Goal: Task Accomplishment & Management: Complete application form

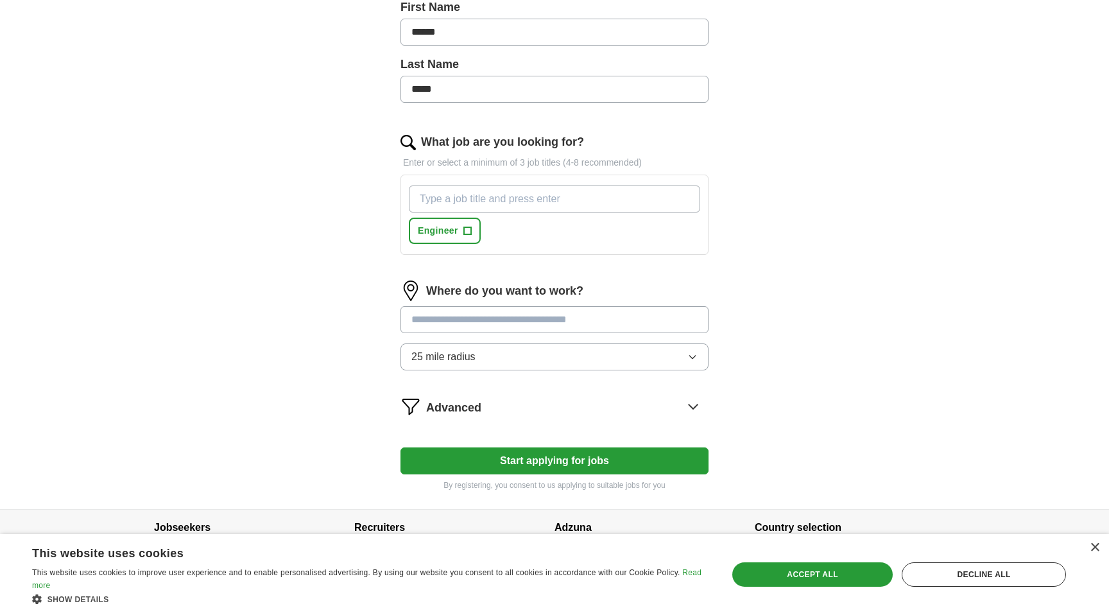
scroll to position [372, 0]
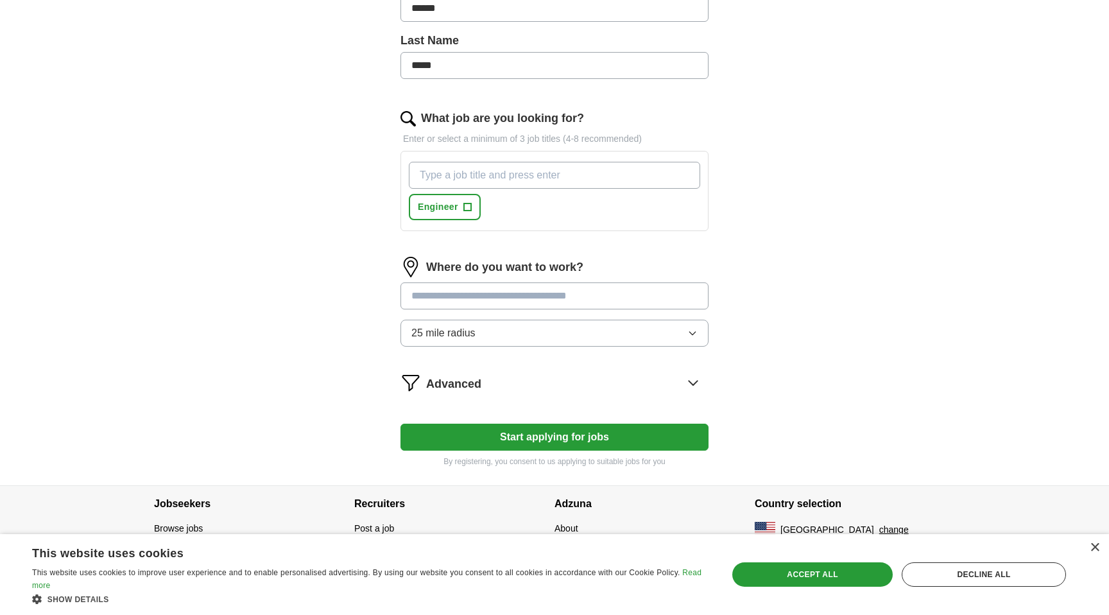
click at [690, 375] on icon at bounding box center [693, 382] width 21 height 21
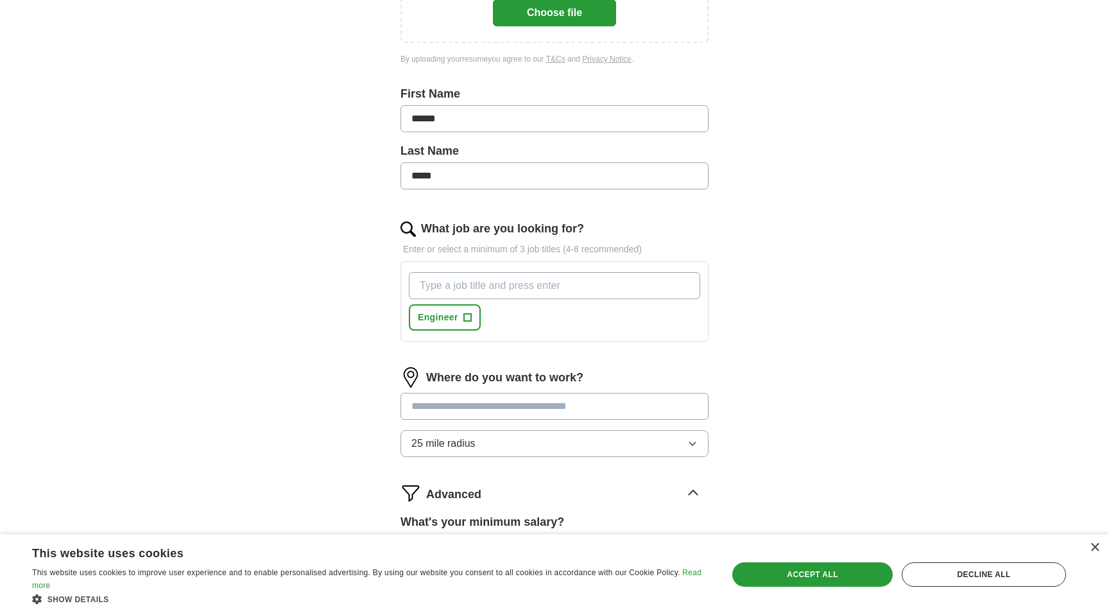
scroll to position [260, 0]
click at [473, 285] on input "What job are you looking for?" at bounding box center [554, 286] width 291 height 27
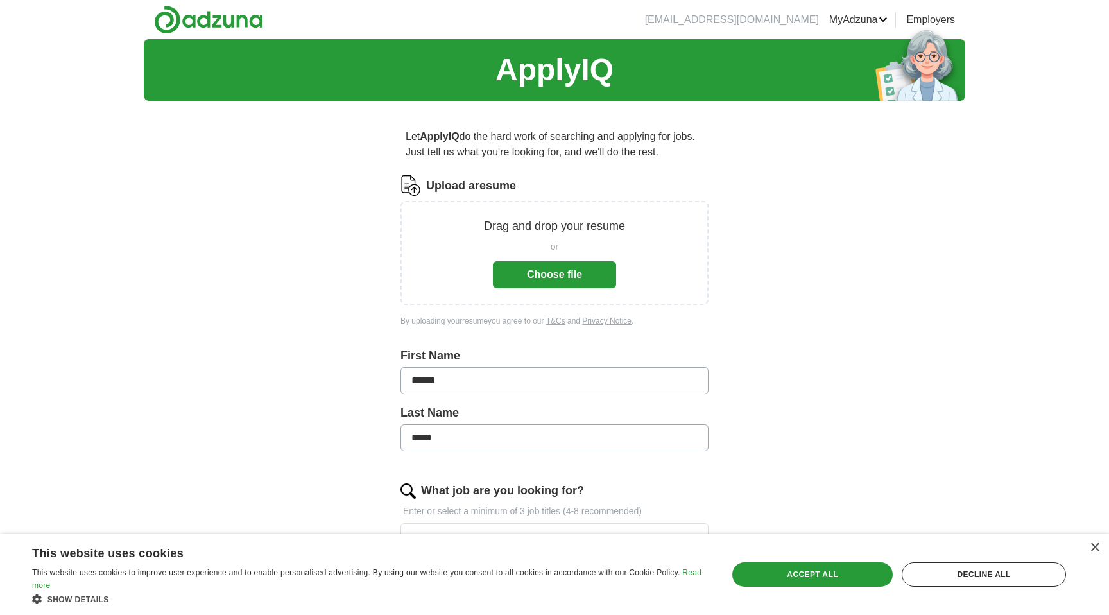
scroll to position [17, 0]
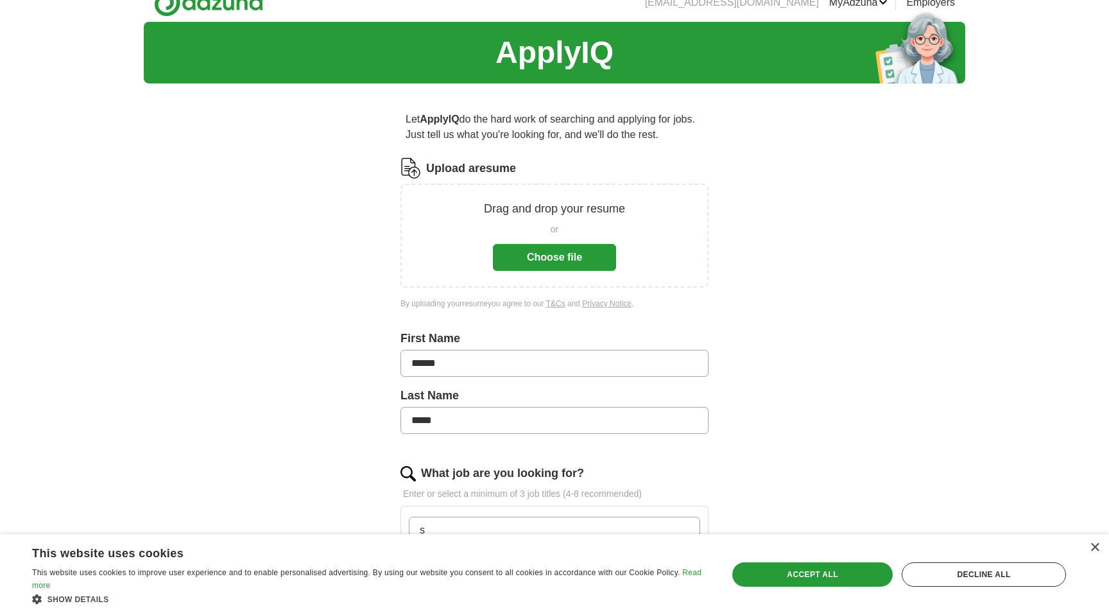
type input "s"
click at [533, 251] on button "Choose file" at bounding box center [554, 257] width 123 height 27
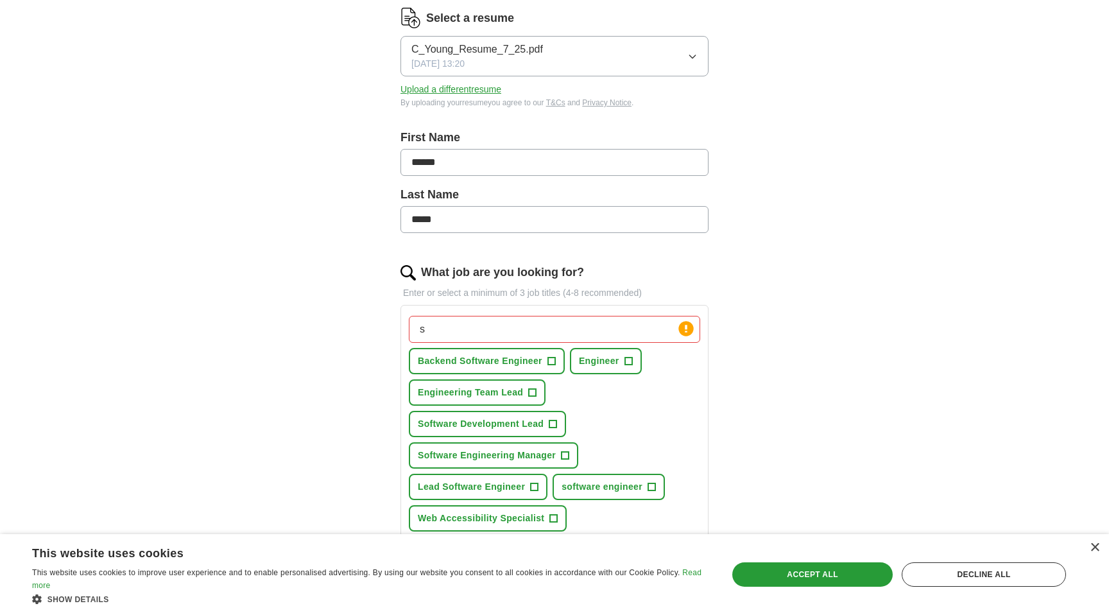
scroll to position [169, 0]
click at [443, 331] on input "s" at bounding box center [554, 327] width 291 height 27
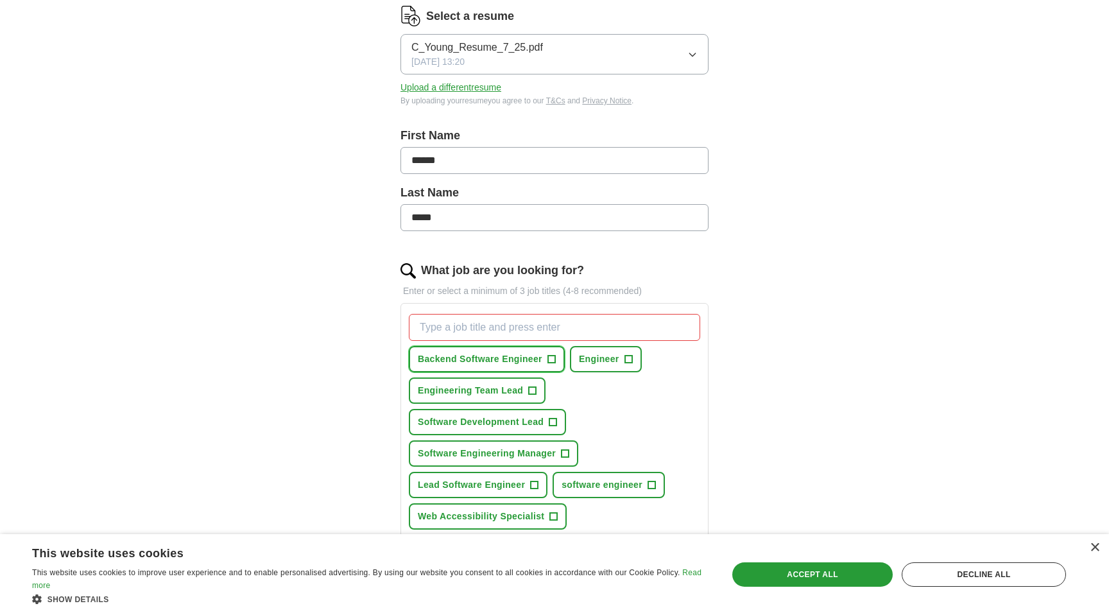
click at [552, 356] on span "+" at bounding box center [551, 359] width 8 height 10
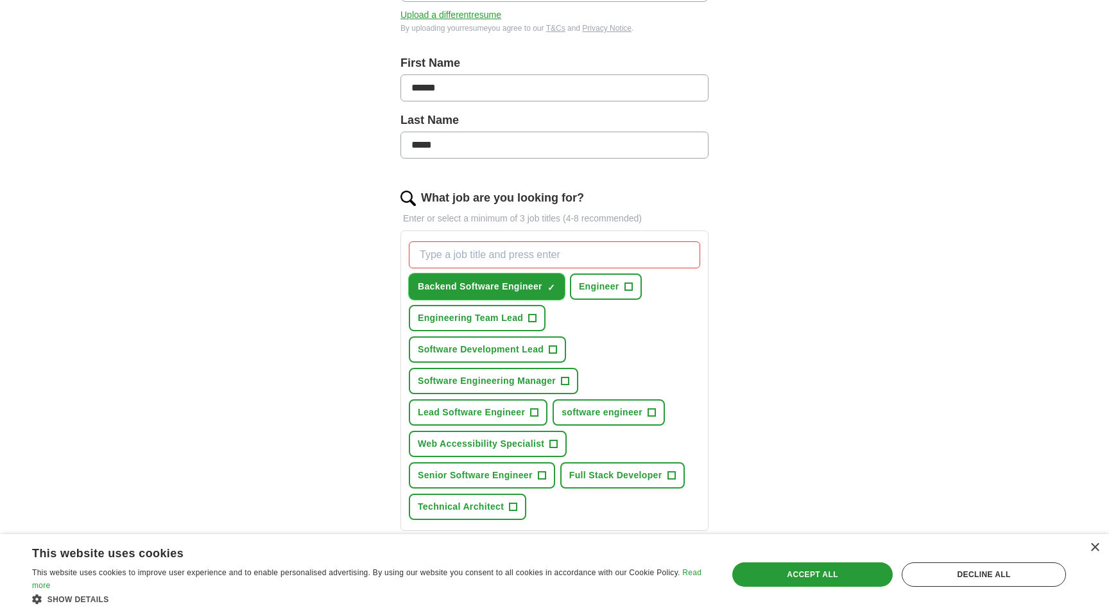
scroll to position [254, 0]
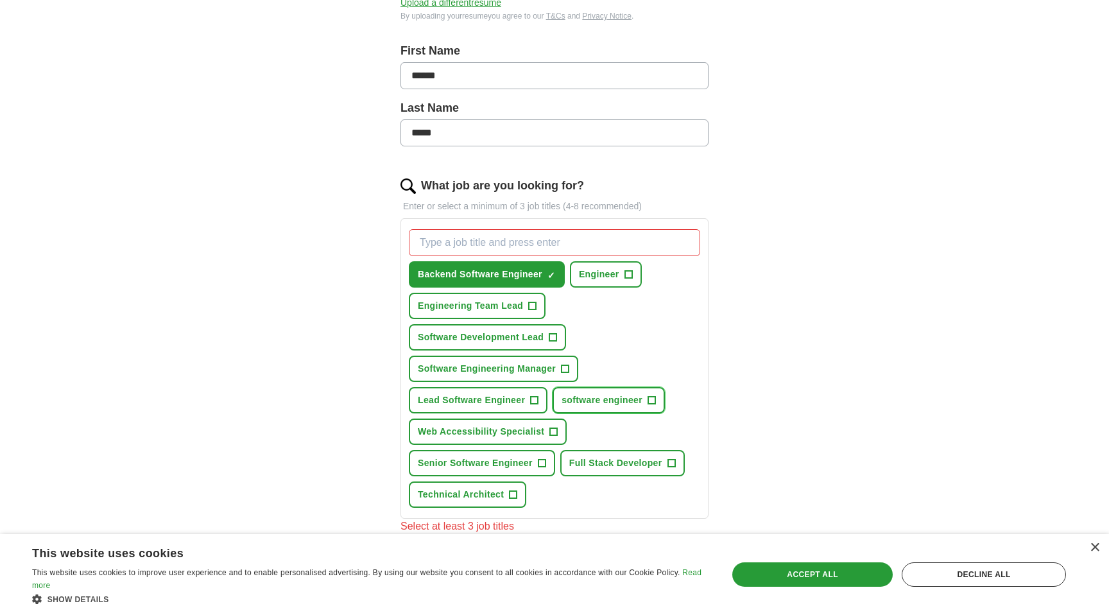
click at [655, 397] on span "+" at bounding box center [651, 400] width 8 height 10
click at [543, 463] on span "+" at bounding box center [542, 463] width 8 height 10
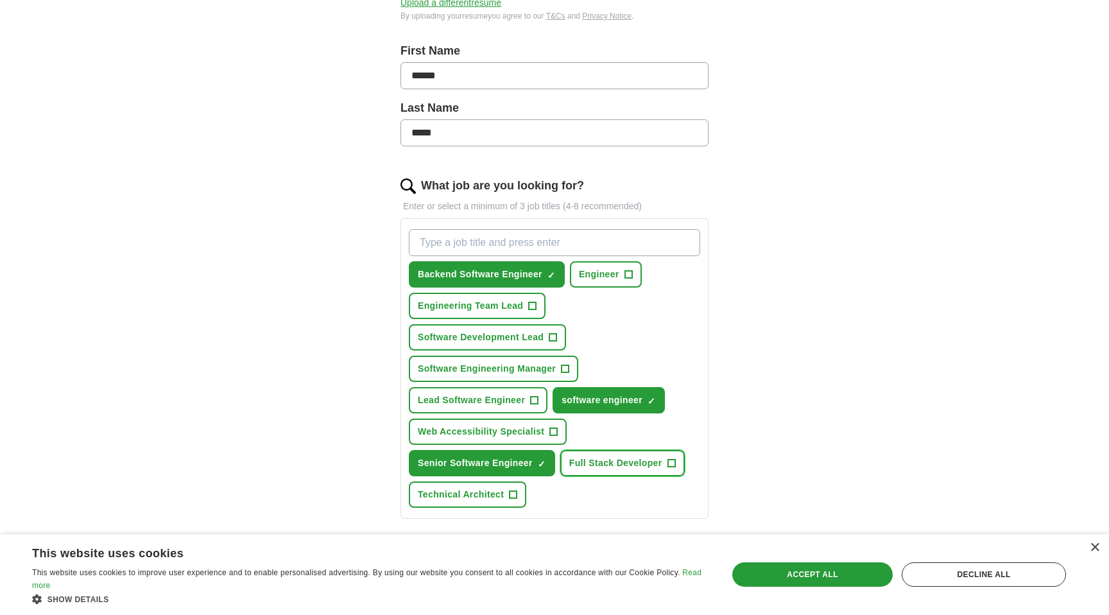
click at [669, 463] on span "+" at bounding box center [671, 463] width 8 height 10
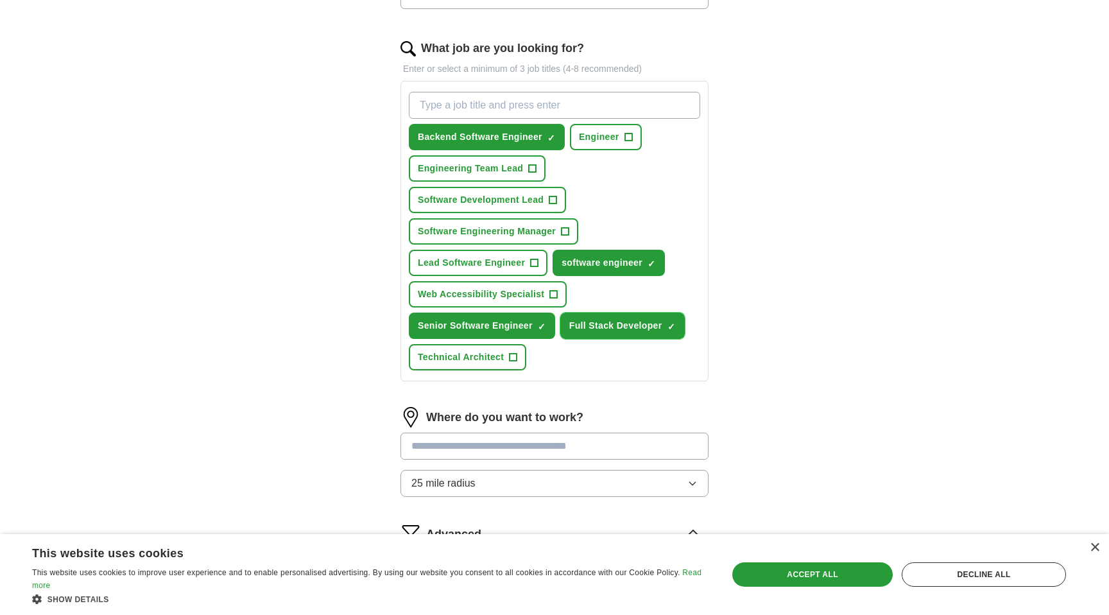
scroll to position [394, 0]
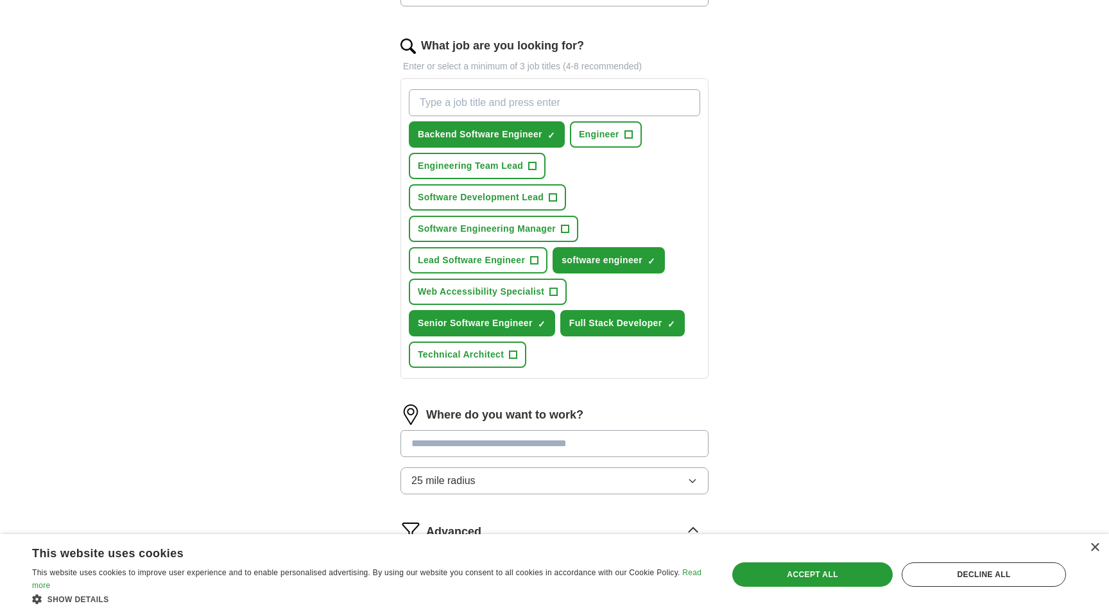
click at [462, 98] on input "What job are you looking for?" at bounding box center [554, 102] width 291 height 27
type input "Frontend"
click at [0, 0] on span "×" at bounding box center [0, 0] width 0 height 0
click at [455, 110] on input "What job are you looking for?" at bounding box center [554, 102] width 291 height 27
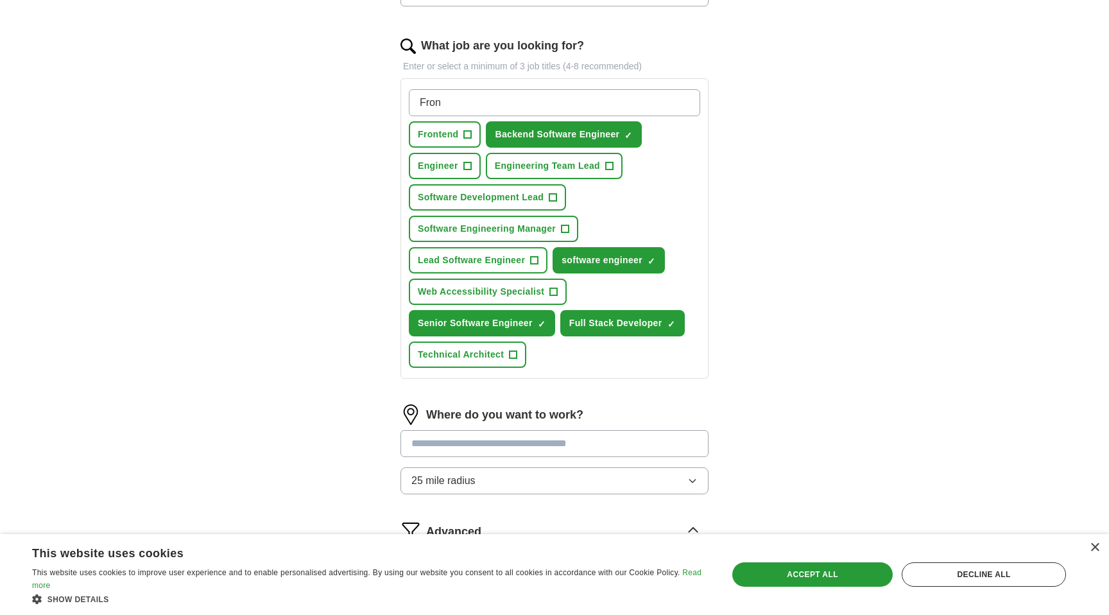
type input "Fron"
click at [459, 134] on button "Frontend +" at bounding box center [445, 134] width 72 height 26
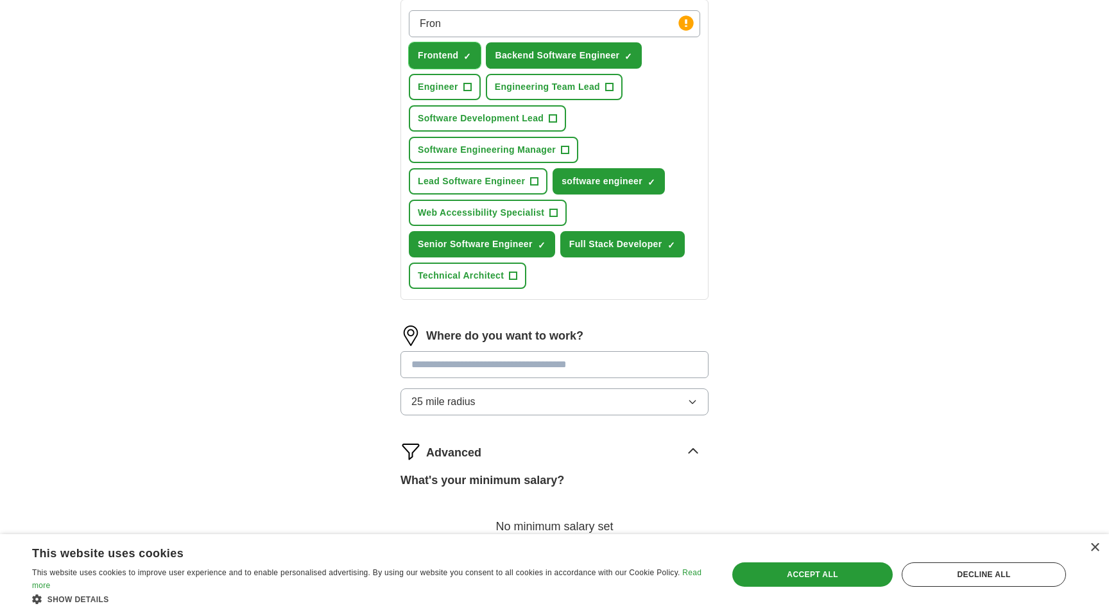
scroll to position [473, 0]
click at [556, 362] on input at bounding box center [554, 363] width 308 height 27
type input "*"
type input "******"
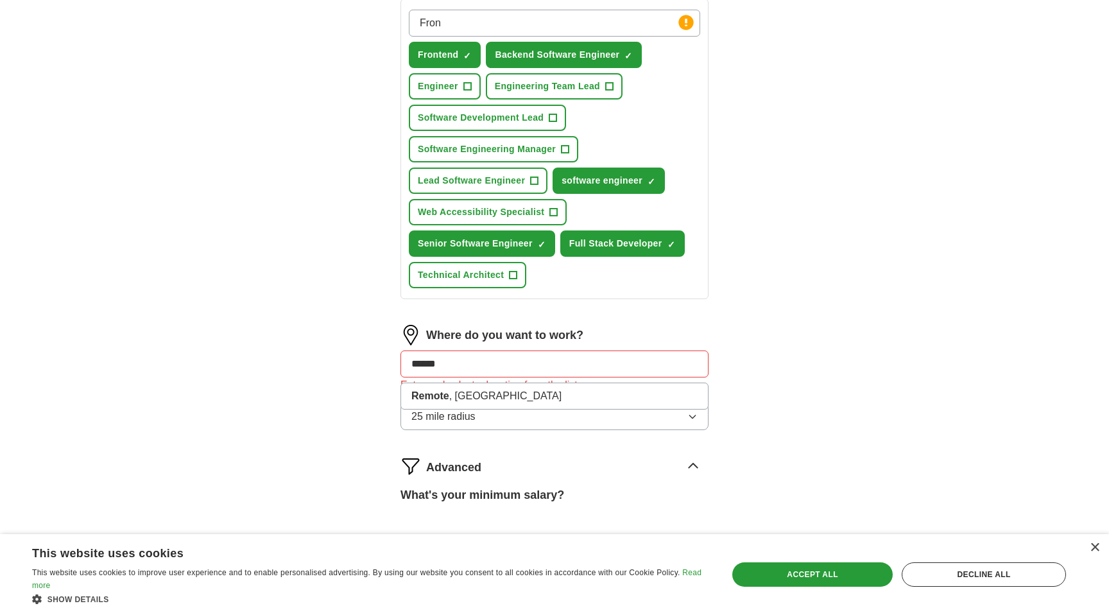
click at [825, 382] on div "ApplyIQ Let ApplyIQ do the hard work of searching and applying for jobs. Just t…" at bounding box center [554, 130] width 821 height 1128
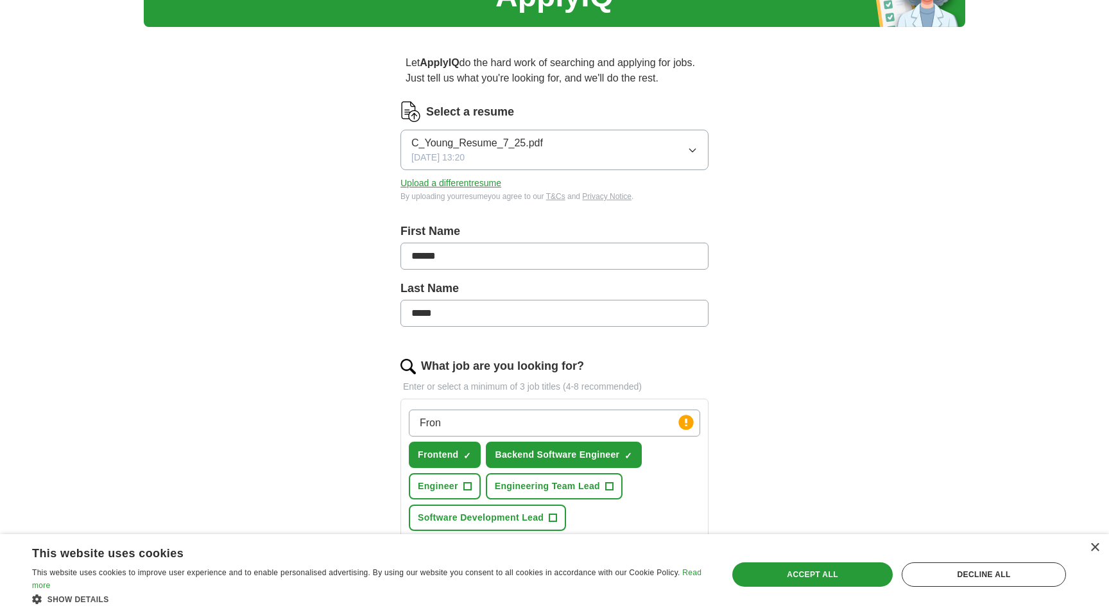
scroll to position [22, 0]
